Goal: Transaction & Acquisition: Purchase product/service

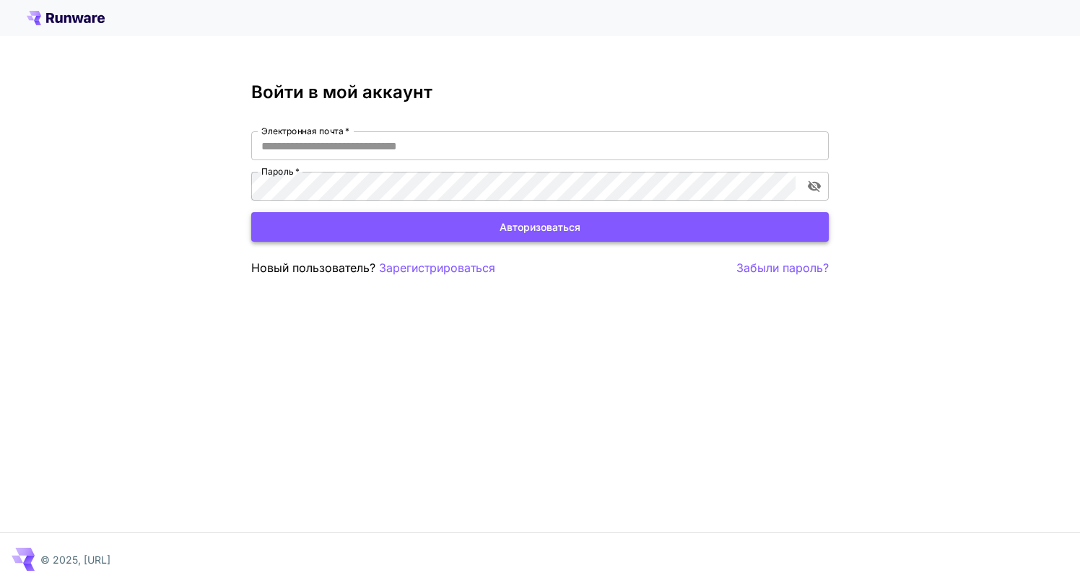
type input "**********"
click at [524, 230] on font "Авторизоваться" at bounding box center [539, 227] width 81 height 12
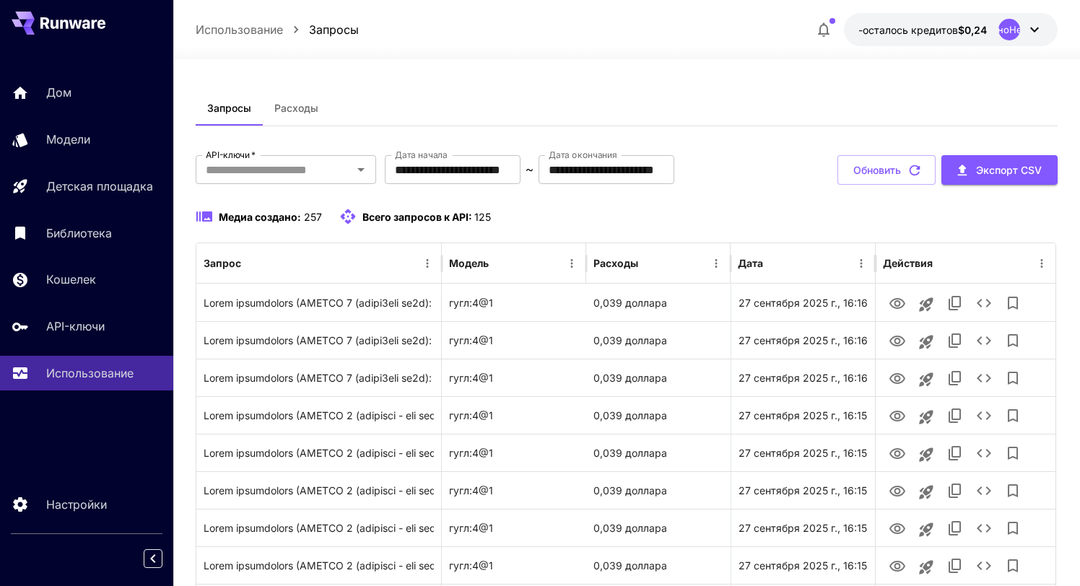
click at [1030, 28] on icon at bounding box center [1034, 29] width 9 height 5
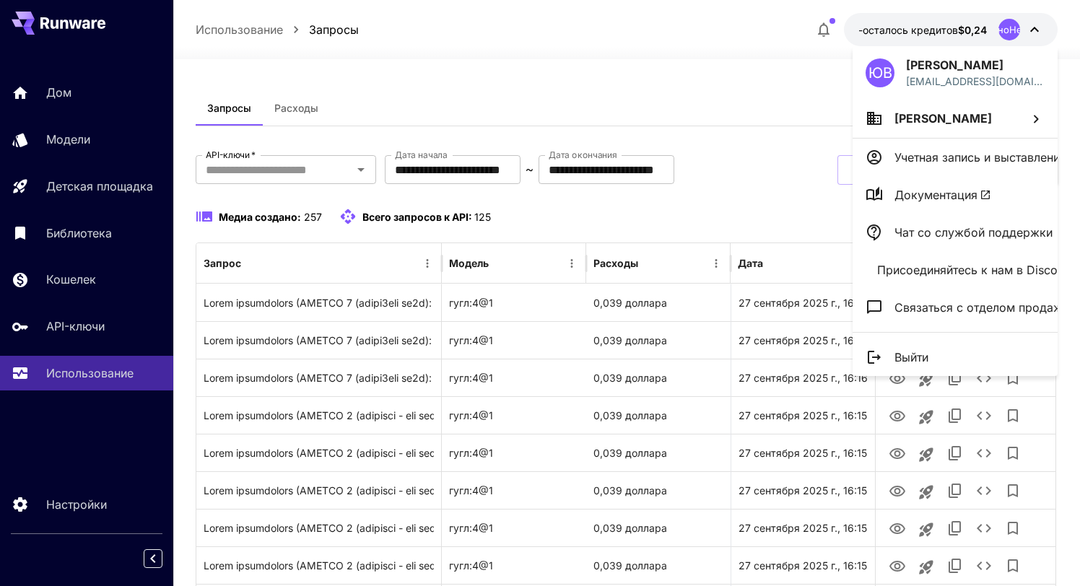
click at [947, 32] on div at bounding box center [540, 293] width 1080 height 586
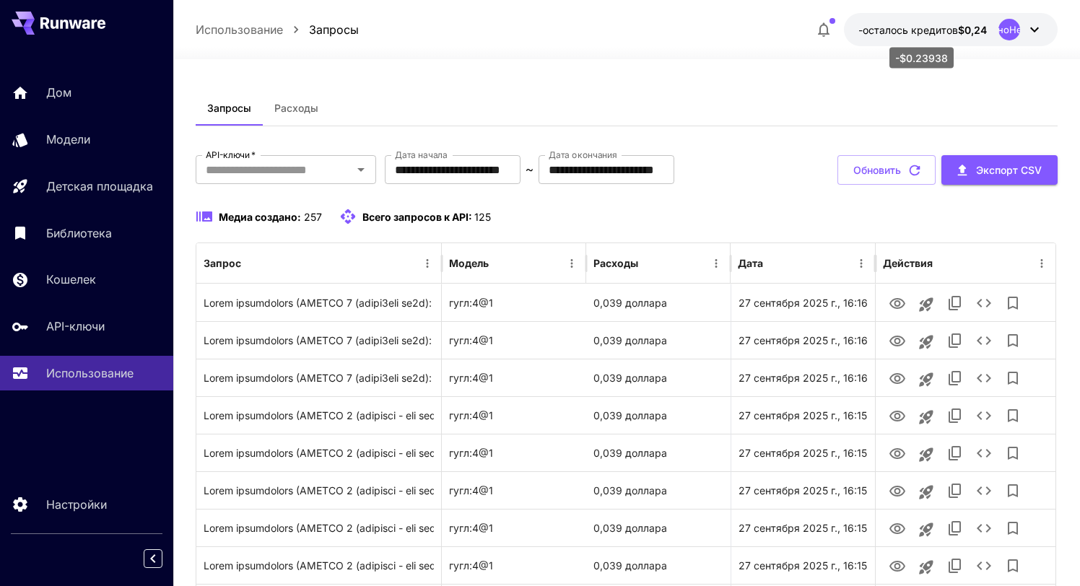
click at [947, 32] on font "-осталось кредитов" at bounding box center [908, 30] width 100 height 12
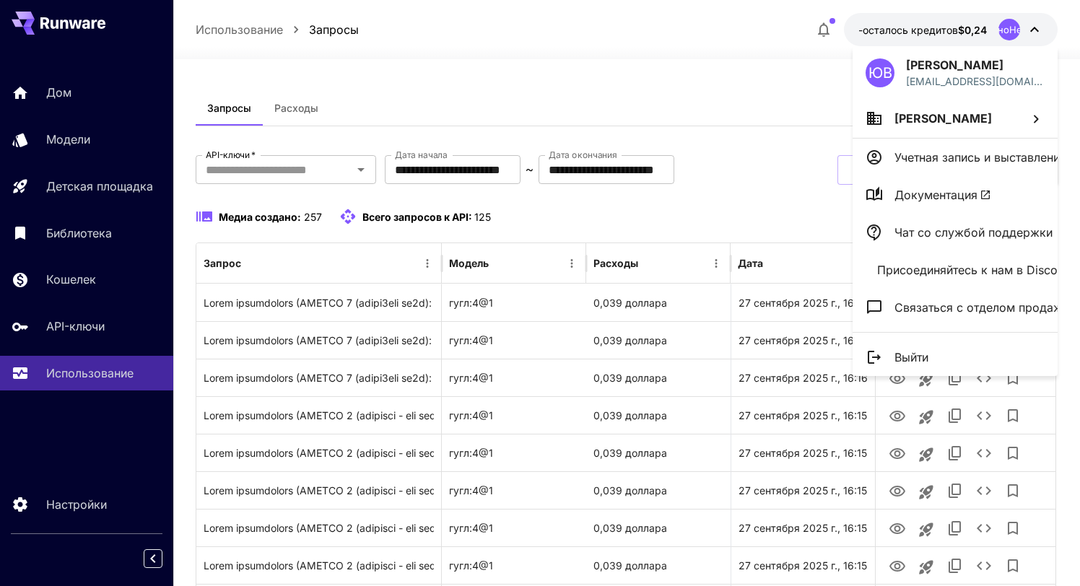
click at [77, 283] on div at bounding box center [540, 293] width 1080 height 586
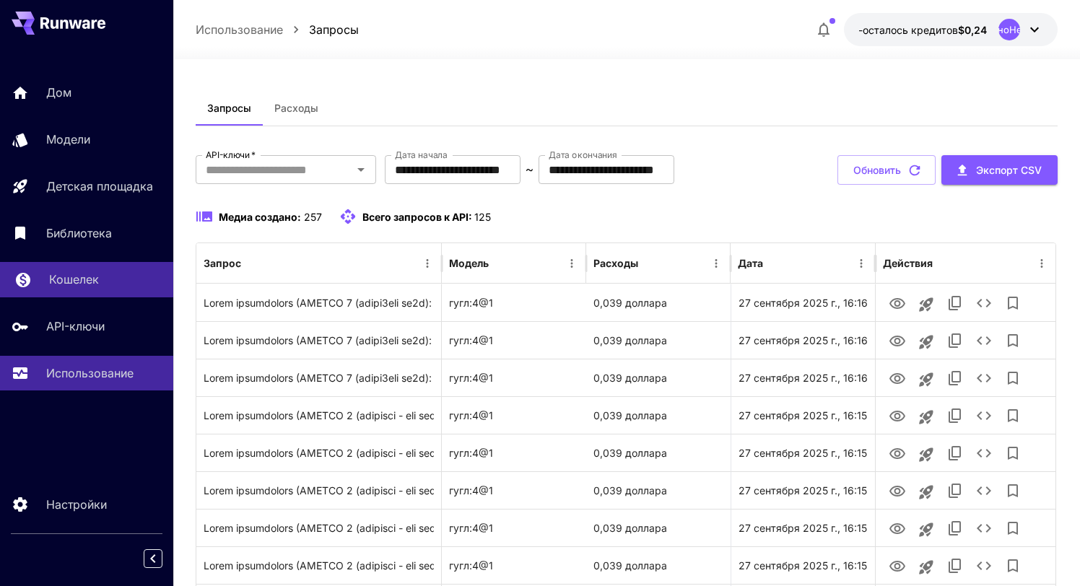
click at [108, 285] on div "Кошелек" at bounding box center [105, 279] width 113 height 17
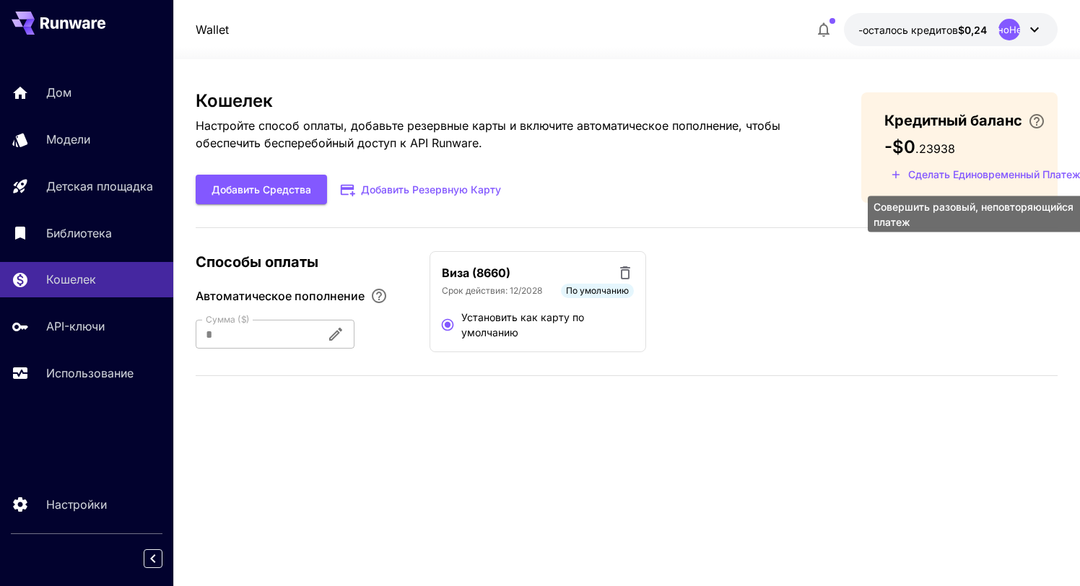
click at [1000, 174] on font "Сделать единовременный платеж" at bounding box center [994, 174] width 172 height 12
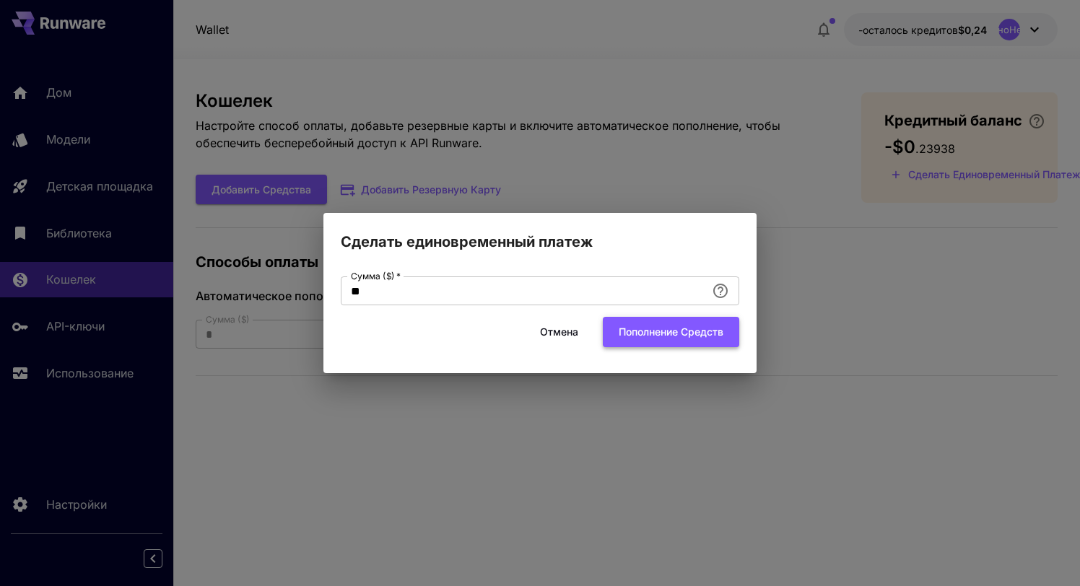
click at [680, 340] on font "Пополнение средств" at bounding box center [671, 332] width 105 height 18
